Goal: Transaction & Acquisition: Download file/media

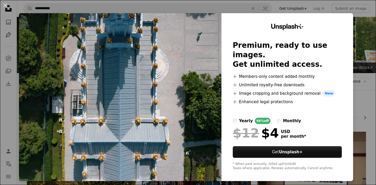
scroll to position [381, 0]
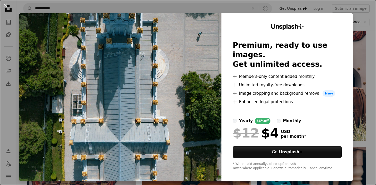
click at [353, 95] on div "Unsplash+ Premium, ready to use images. Get unlimited access. A plus sign Membe…" at bounding box center [288, 97] width 132 height 168
click at [369, 99] on div "An X shape Unsplash+ Premium, ready to use images. Get unlimited access. A plus…" at bounding box center [188, 92] width 376 height 185
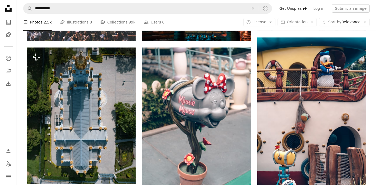
scroll to position [320, 0]
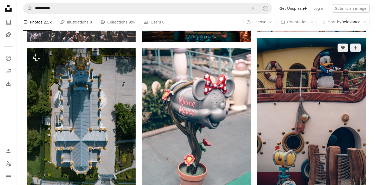
click at [345, 103] on img at bounding box center [311, 119] width 109 height 163
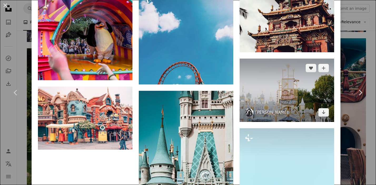
scroll to position [1707, 0]
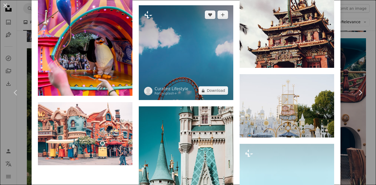
click at [219, 38] on img at bounding box center [186, 52] width 95 height 95
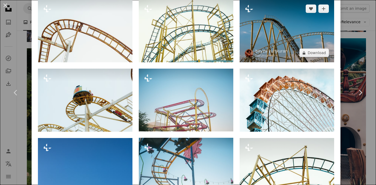
scroll to position [276, 0]
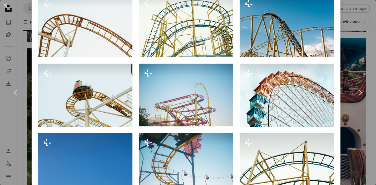
click at [365, 50] on div "An X shape Chevron left Chevron right Curated Lifestyle For Unsplash+ A heart A…" at bounding box center [188, 92] width 376 height 185
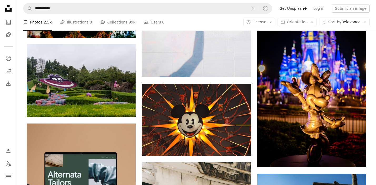
scroll to position [1124, 0]
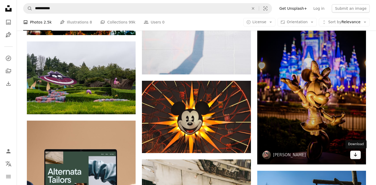
click at [356, 157] on icon "Arrow pointing down" at bounding box center [356, 154] width 4 height 6
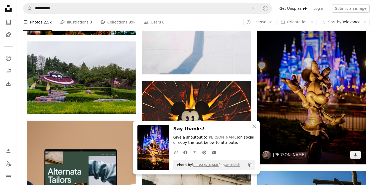
click at [324, 86] on img at bounding box center [311, 82] width 109 height 163
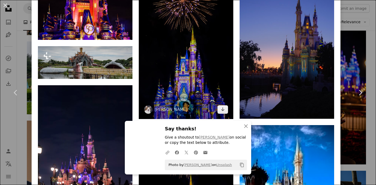
scroll to position [397, 0]
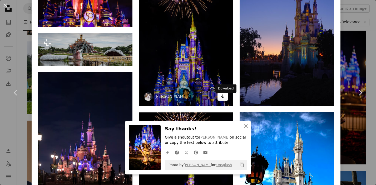
click at [225, 98] on icon "Download" at bounding box center [222, 96] width 3 height 4
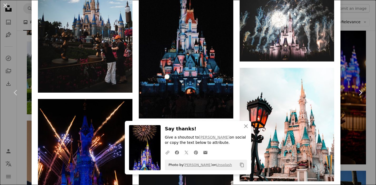
scroll to position [1750, 0]
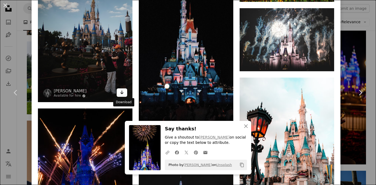
click at [124, 95] on icon "Arrow pointing down" at bounding box center [122, 92] width 4 height 6
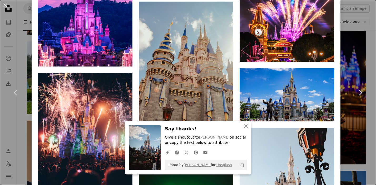
scroll to position [3186, 0]
